Goal: Transaction & Acquisition: Purchase product/service

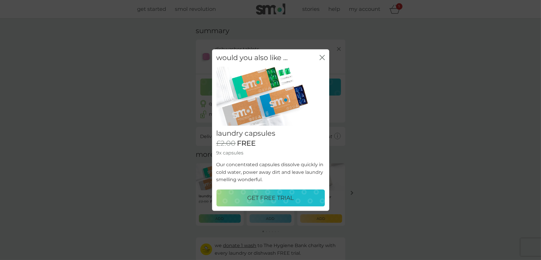
click at [271, 200] on p "GET FREE TRIAL" at bounding box center [270, 197] width 47 height 9
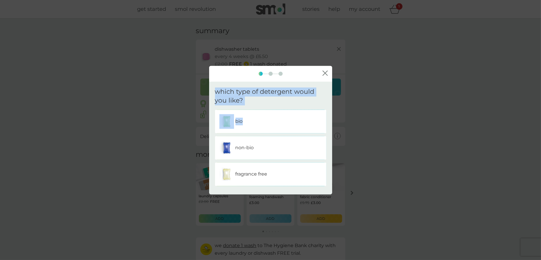
drag, startPoint x: 261, startPoint y: 122, endPoint x: 403, endPoint y: 122, distance: 141.6
click at [403, 122] on div "close which type of detergent would you like? bio non-bio fragrance free" at bounding box center [270, 130] width 541 height 260
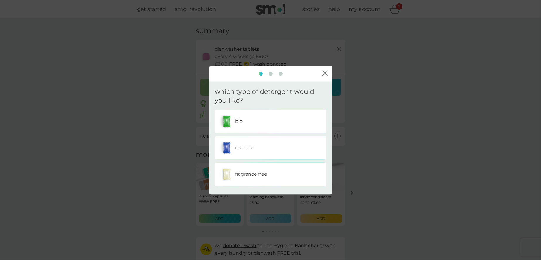
click at [288, 147] on div "non-bio" at bounding box center [271, 148] width 103 height 15
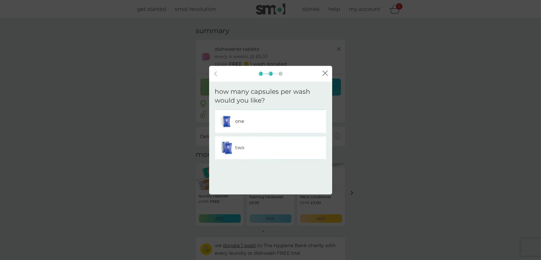
click at [257, 121] on div "one" at bounding box center [271, 121] width 103 height 15
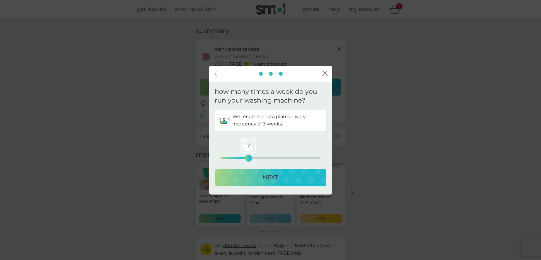
drag, startPoint x: 221, startPoint y: 155, endPoint x: 249, endPoint y: 160, distance: 27.9
click at [249, 159] on div "7" at bounding box center [248, 158] width 2 height 2
click at [269, 178] on p "NEXT" at bounding box center [270, 177] width 15 height 9
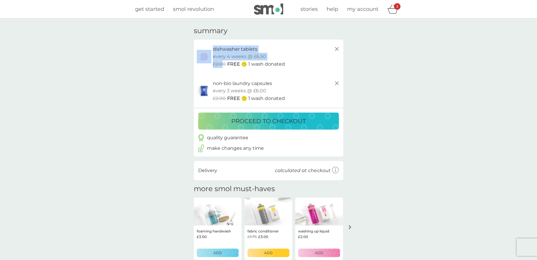
drag, startPoint x: 224, startPoint y: 64, endPoint x: 126, endPoint y: 77, distance: 98.2
click at [114, 76] on div "your basket summary dishwasher tablets trial pack every 4 weeks @ £6.50 £2.00 F…" at bounding box center [268, 160] width 537 height 285
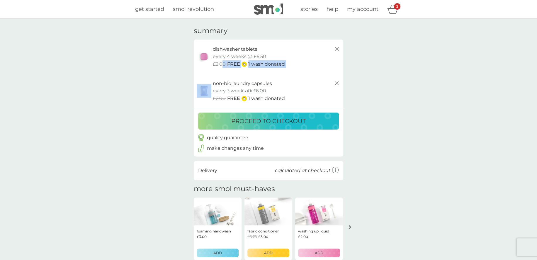
click at [121, 84] on div "your basket summary dishwasher tablets trial pack every 4 weeks @ £6.50 £2.00 F…" at bounding box center [268, 160] width 537 height 285
drag, startPoint x: 279, startPoint y: 103, endPoint x: 286, endPoint y: 104, distance: 6.2
click at [286, 104] on div "non-bio laundry capsules trial pack every 3 weeks @ £6.00 £2.00 FREE 1 wash don…" at bounding box center [268, 91] width 149 height 34
click at [284, 107] on div "non-bio laundry capsules trial pack every 3 weeks @ £6.00 £2.00 FREE 1 wash don…" at bounding box center [268, 91] width 149 height 34
drag, startPoint x: 285, startPoint y: 107, endPoint x: 275, endPoint y: 106, distance: 10.0
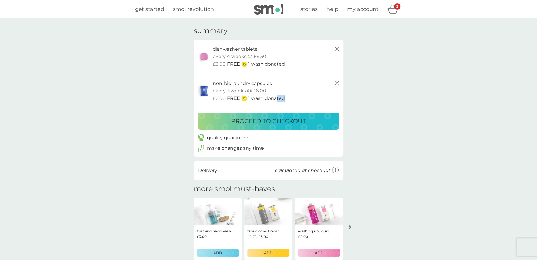
click at [275, 106] on div "non-bio laundry capsules trial pack every 3 weeks @ £6.00 £2.00 FREE 1 wash don…" at bounding box center [268, 91] width 149 height 34
click at [271, 104] on div "non-bio laundry capsules trial pack every 3 weeks @ £6.00 £2.00 FREE 1 wash don…" at bounding box center [268, 91] width 149 height 34
drag, startPoint x: 257, startPoint y: 104, endPoint x: 254, endPoint y: 105, distance: 3.2
click at [255, 105] on div "non-bio laundry capsules trial pack every 3 weeks @ £6.00 £2.00 FREE 1 wash don…" at bounding box center [268, 91] width 149 height 34
click at [266, 119] on p "proceed to checkout" at bounding box center [268, 120] width 74 height 9
